Goal: Find specific page/section: Find specific page/section

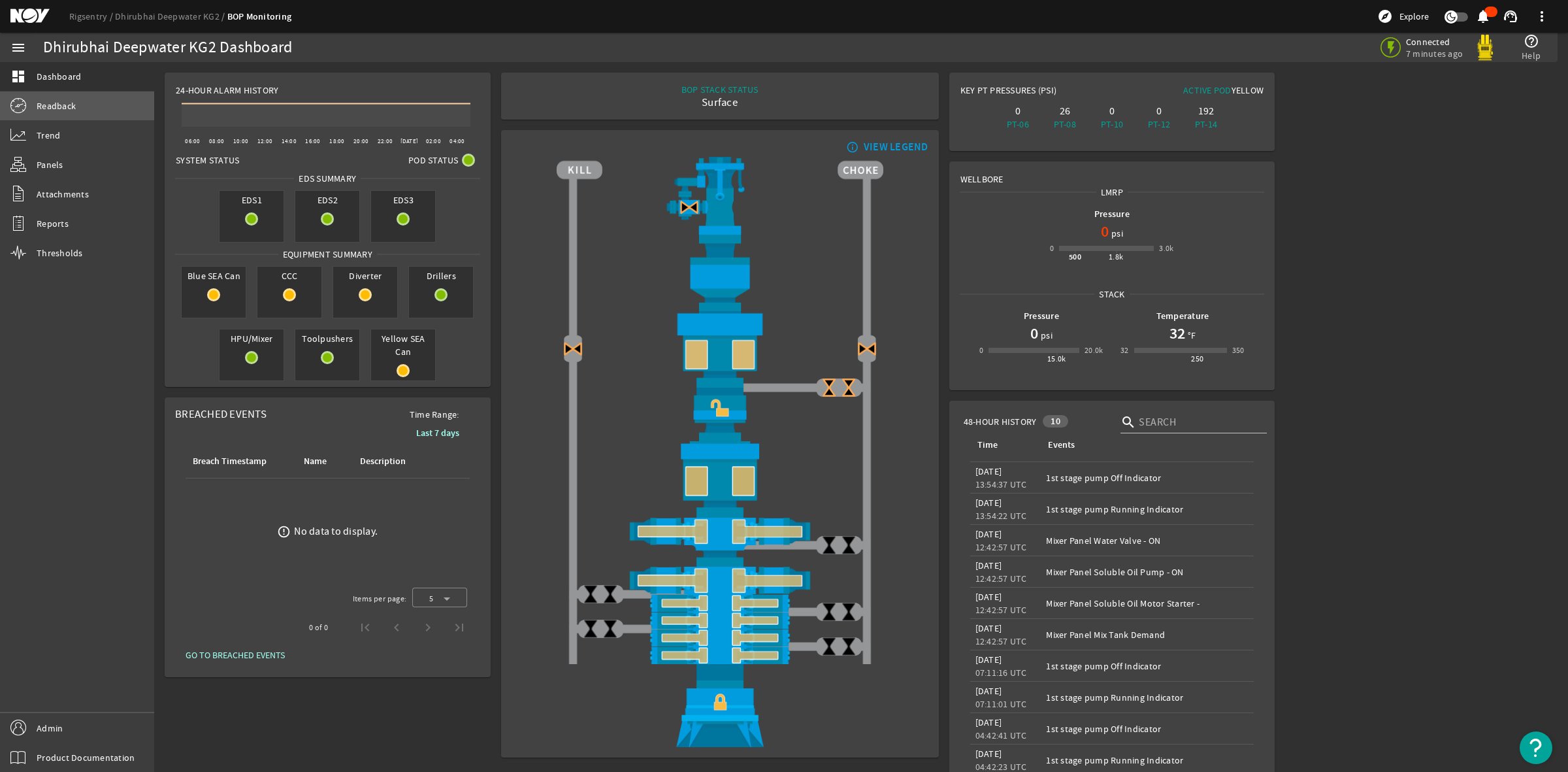
click at [61, 106] on span "Readback" at bounding box center [57, 106] width 40 height 13
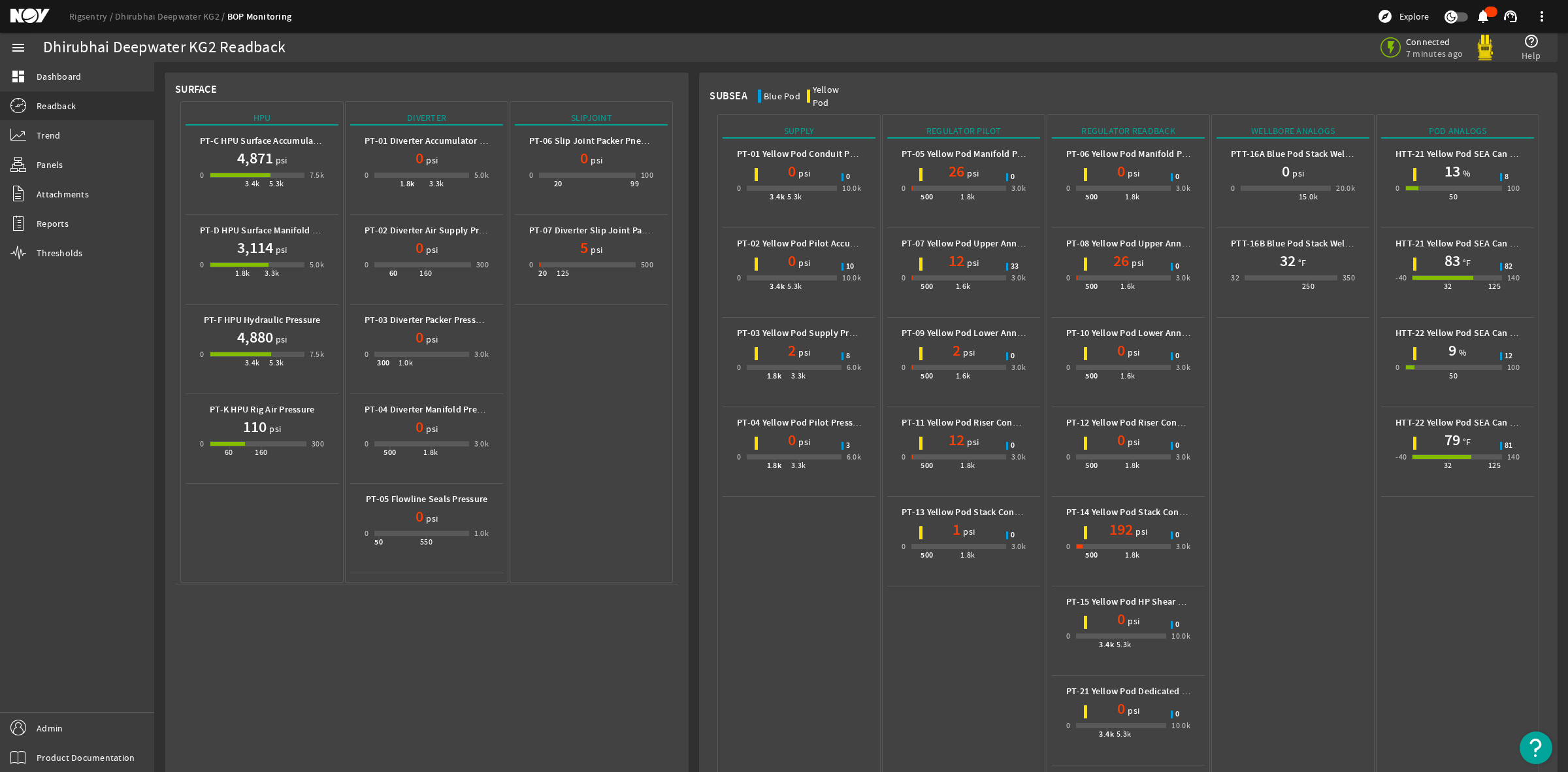
click at [28, 8] on mat-icon at bounding box center [40, 15] width 58 height 15
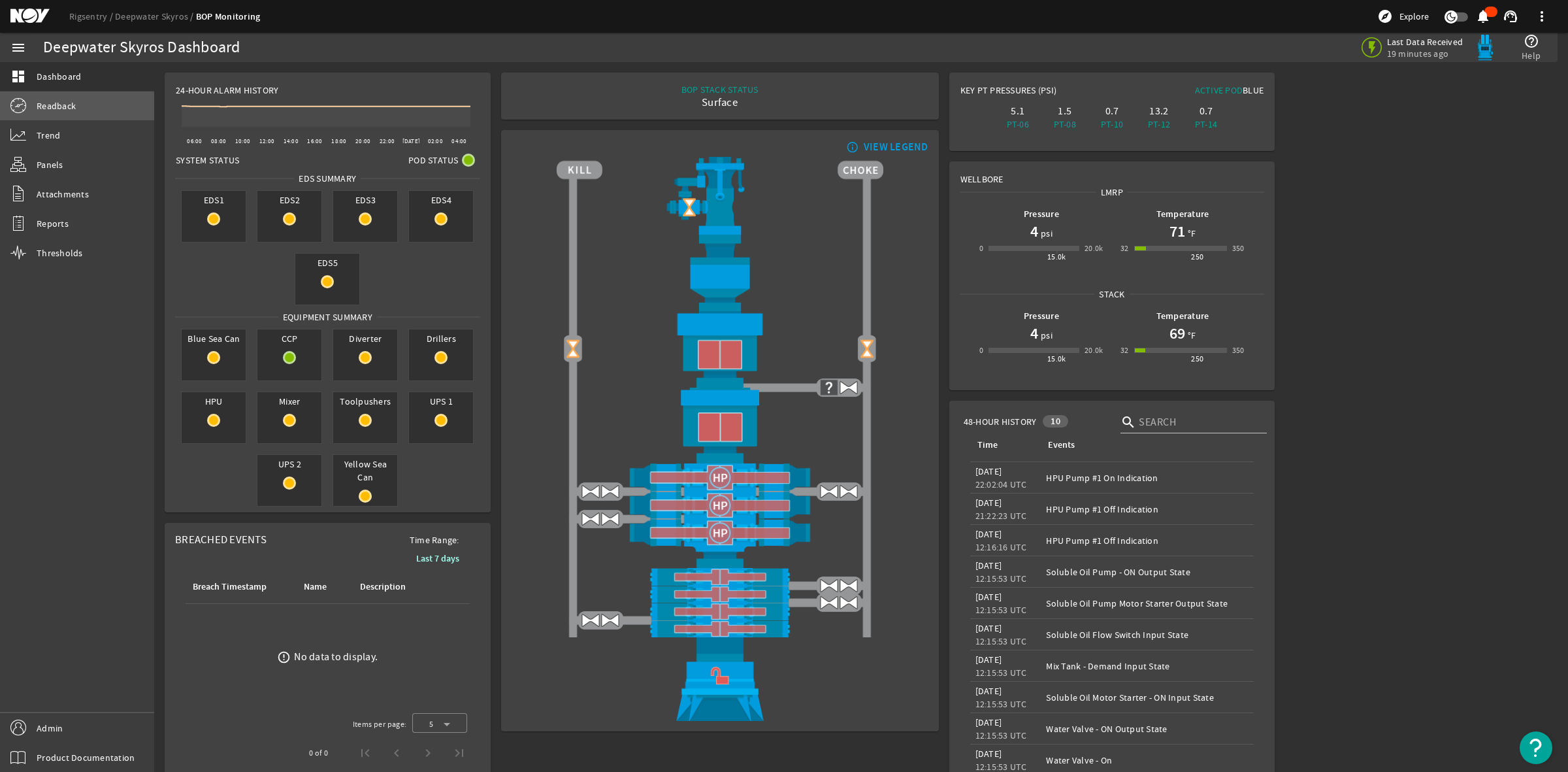
click at [48, 110] on span "Readback" at bounding box center [57, 106] width 40 height 13
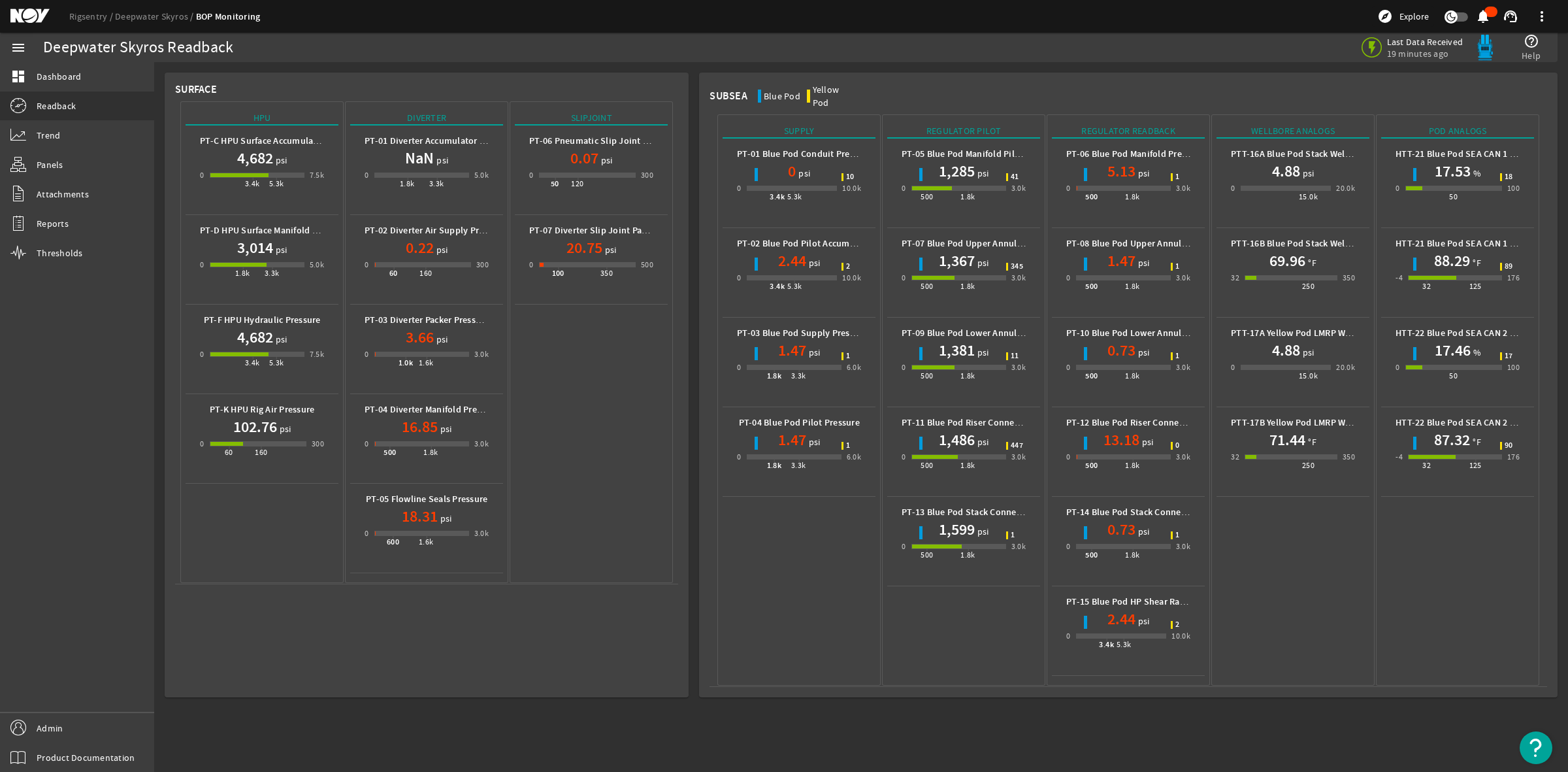
click at [23, 7] on div "Rigsentry Deepwater Skyros BOP Monitoring explore Explore notifications support…" at bounding box center [784, 16] width 1568 height 32
click at [37, 22] on mat-icon at bounding box center [40, 15] width 58 height 15
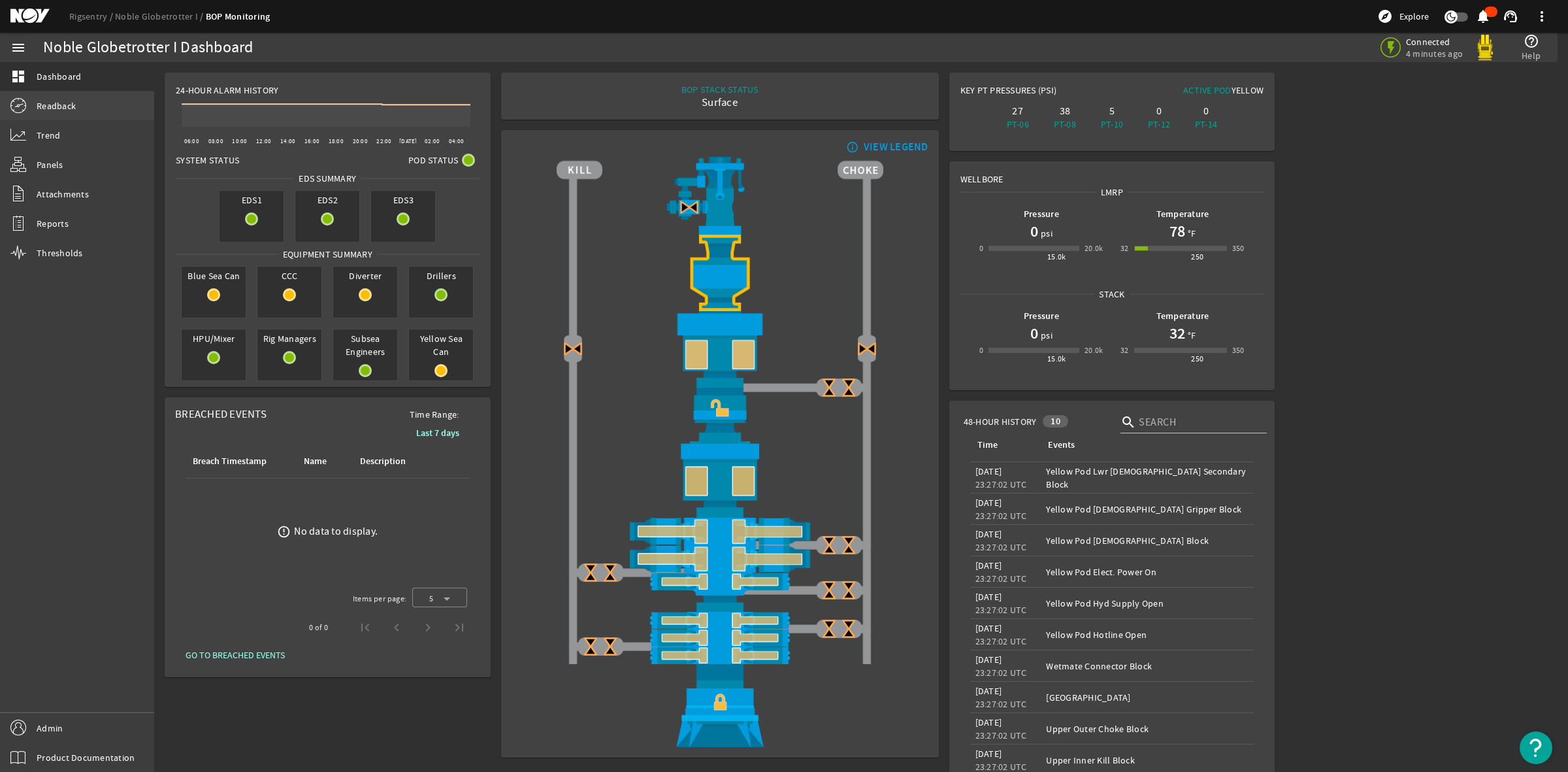
click at [56, 111] on span "Readback" at bounding box center [57, 106] width 40 height 13
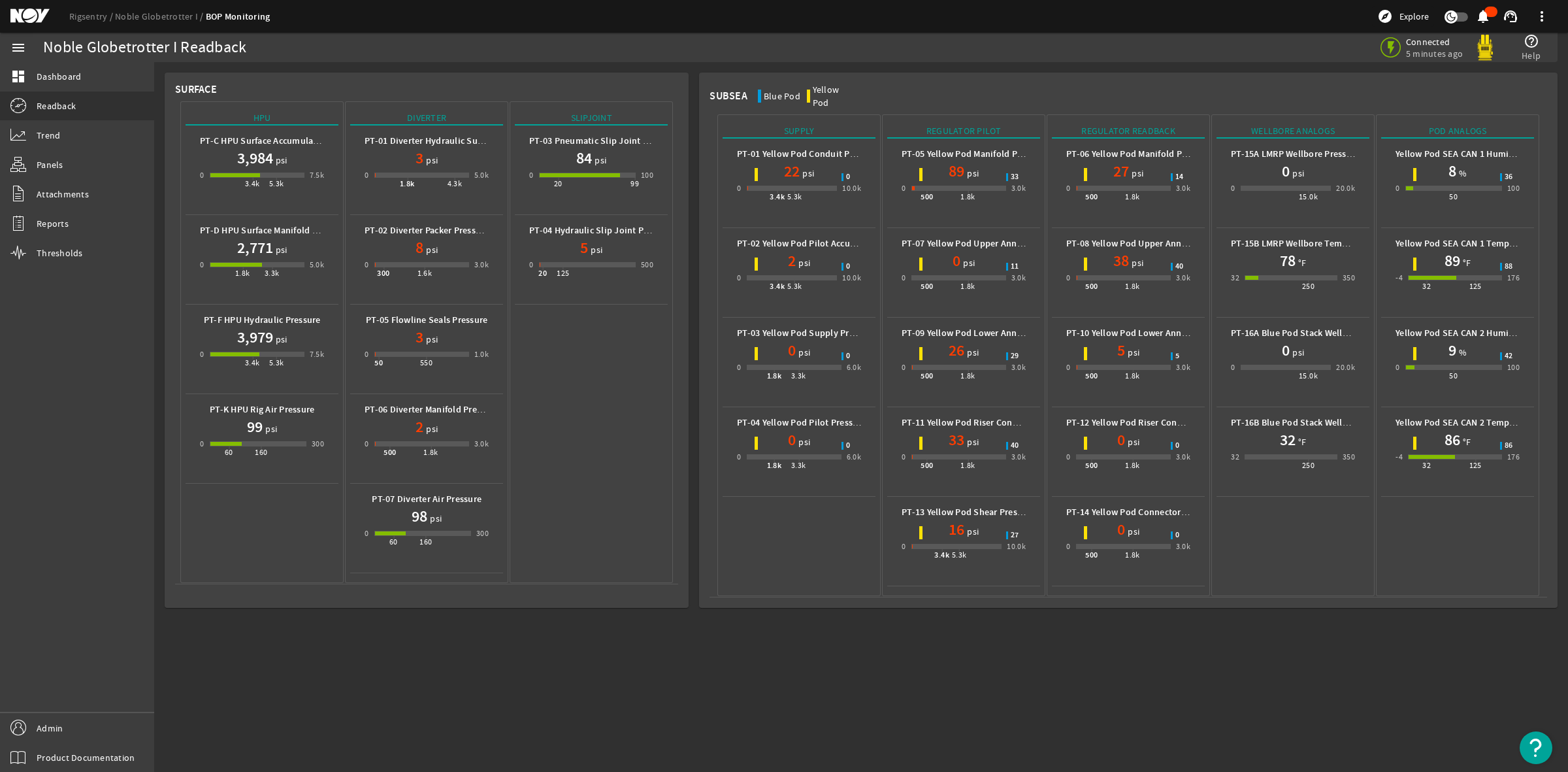
click at [31, 8] on mat-icon at bounding box center [40, 15] width 58 height 15
